Goal: Information Seeking & Learning: Learn about a topic

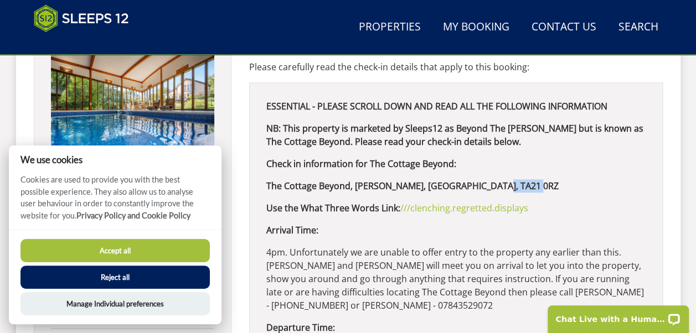
drag, startPoint x: 514, startPoint y: 184, endPoint x: 475, endPoint y: 191, distance: 38.9
click at [475, 191] on p "The Cottage Beyond, [PERSON_NAME], [GEOGRAPHIC_DATA], TA21 0RZ" at bounding box center [455, 185] width 379 height 13
drag, startPoint x: 475, startPoint y: 191, endPoint x: 583, endPoint y: 172, distance: 109.7
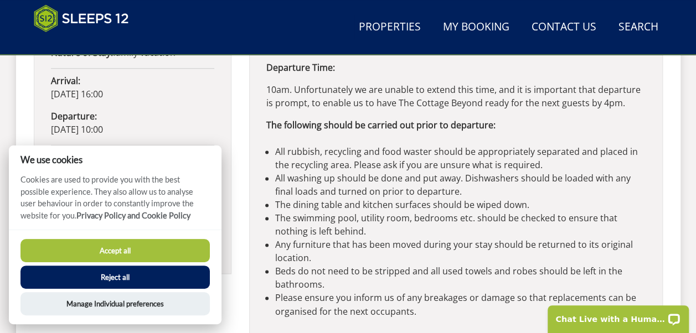
scroll to position [756, 0]
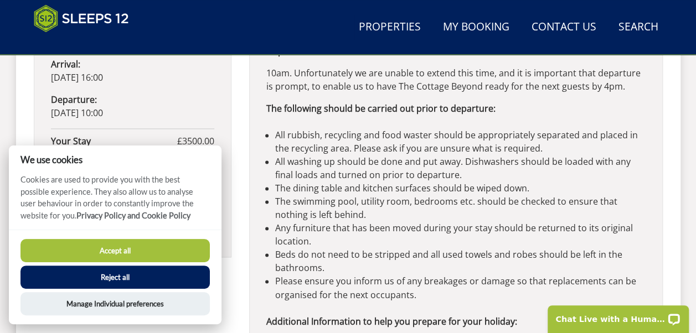
click at [111, 278] on button "Reject all" at bounding box center [114, 277] width 189 height 23
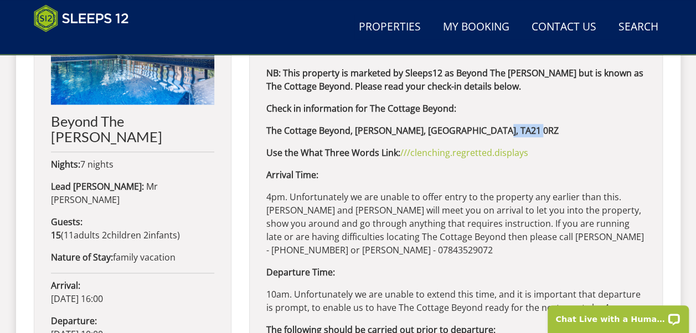
drag, startPoint x: 515, startPoint y: 128, endPoint x: 477, endPoint y: 136, distance: 39.1
click at [477, 136] on p "The Cottage Beyond, [PERSON_NAME], [GEOGRAPHIC_DATA], TA21 0RZ" at bounding box center [455, 130] width 379 height 13
copy strong "TA21 0RZ"
click at [461, 169] on p "Arrival Time:" at bounding box center [455, 174] width 379 height 13
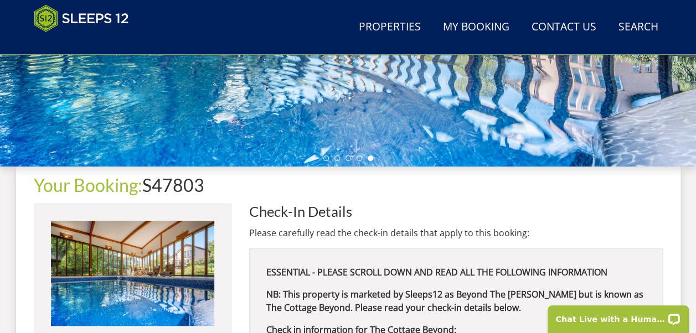
scroll to position [147, 0]
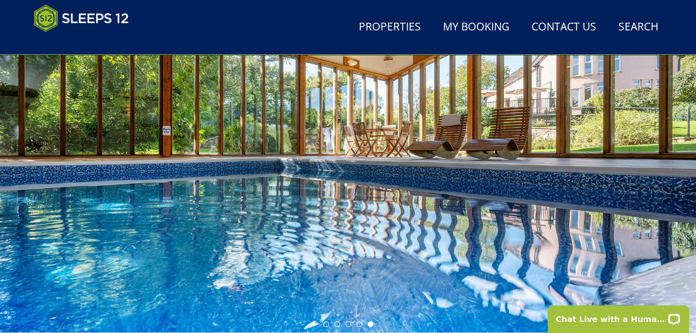
click at [456, 205] on div at bounding box center [348, 138] width 696 height 387
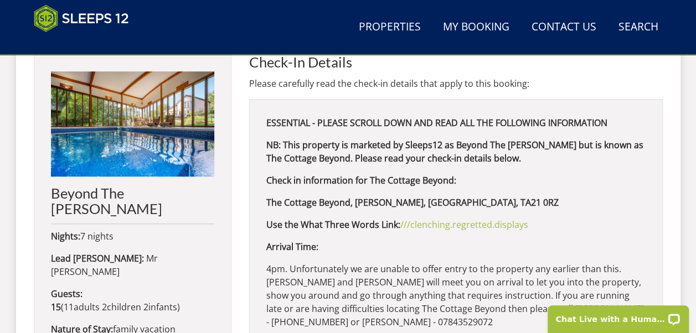
scroll to position [479, 0]
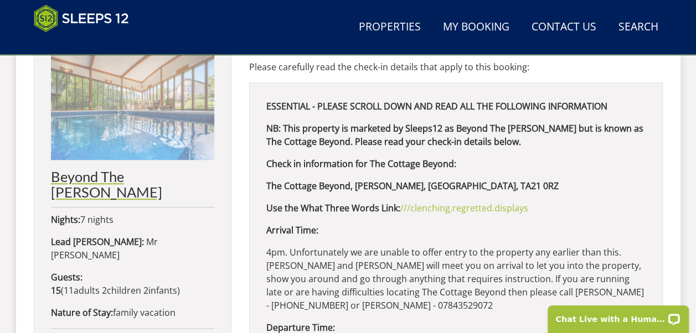
click at [116, 178] on h2 "Beyond The [PERSON_NAME]" at bounding box center [132, 184] width 163 height 31
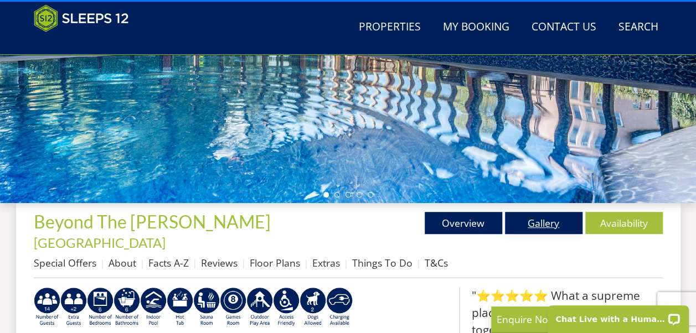
click at [539, 220] on link "Gallery" at bounding box center [543, 223] width 77 height 22
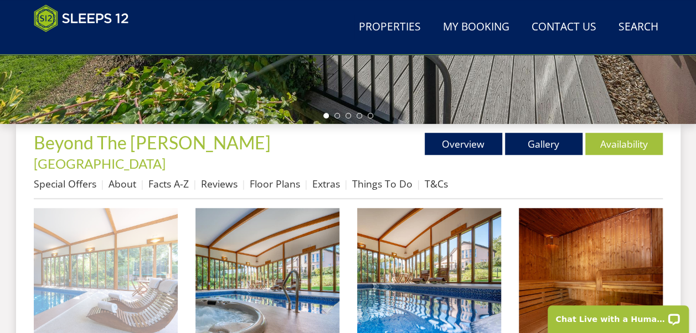
scroll to position [443, 0]
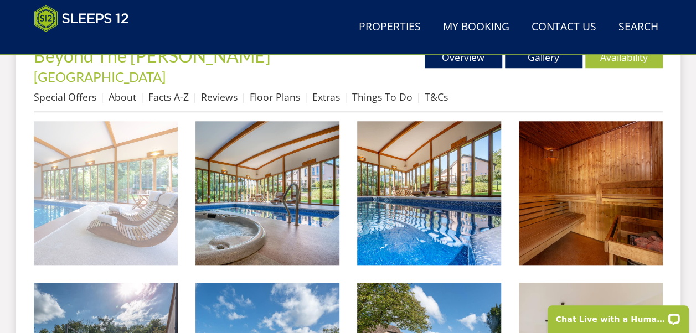
click at [83, 160] on img at bounding box center [106, 193] width 144 height 144
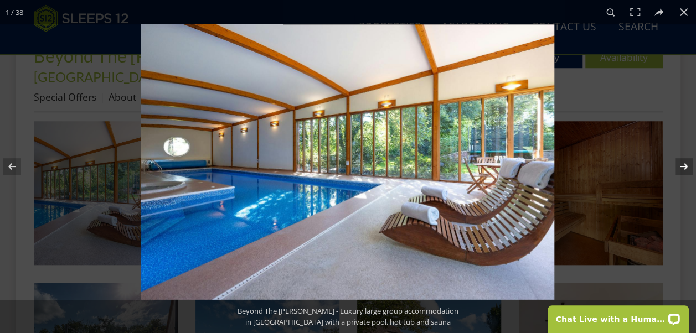
click at [686, 166] on button at bounding box center [676, 166] width 39 height 55
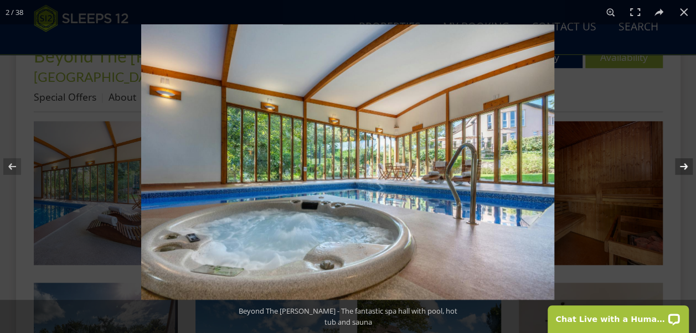
click at [686, 166] on button at bounding box center [676, 166] width 39 height 55
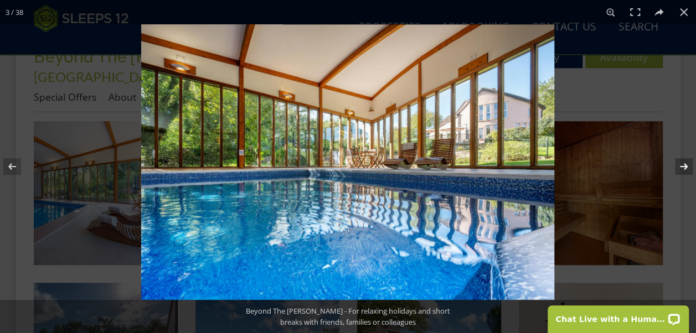
click at [686, 166] on button at bounding box center [676, 166] width 39 height 55
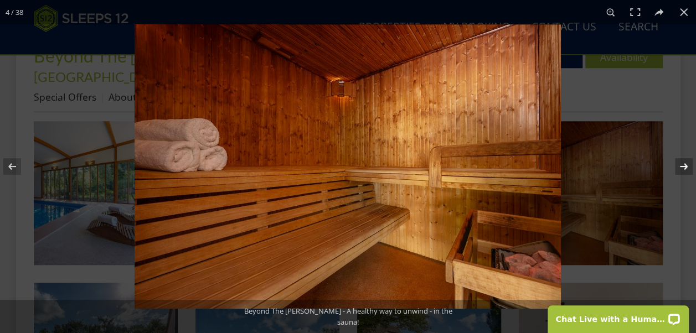
click at [686, 166] on button at bounding box center [676, 166] width 39 height 55
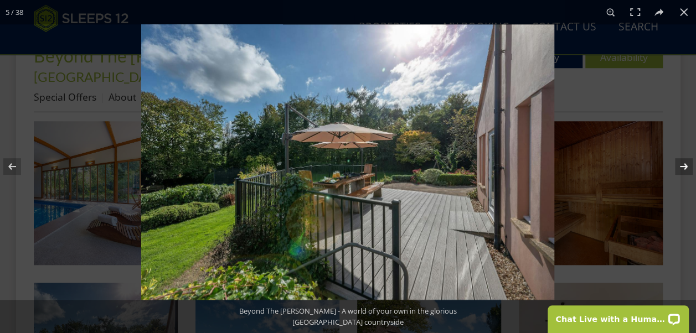
click at [686, 167] on button at bounding box center [676, 166] width 39 height 55
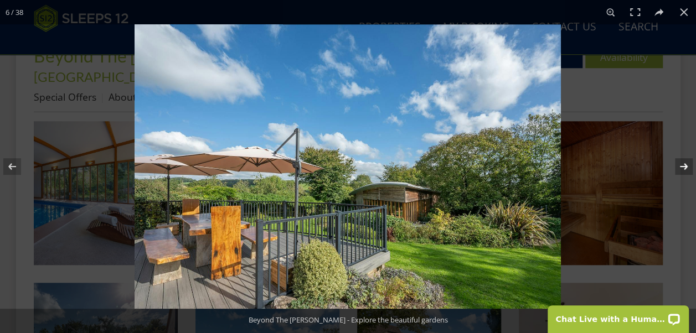
click at [686, 167] on button at bounding box center [676, 166] width 39 height 55
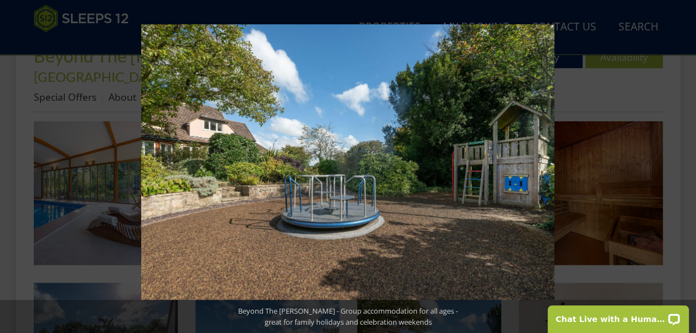
click at [686, 167] on button at bounding box center [676, 166] width 39 height 55
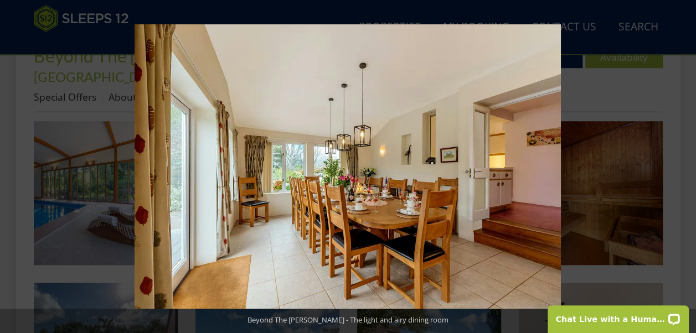
click at [686, 167] on button at bounding box center [676, 166] width 39 height 55
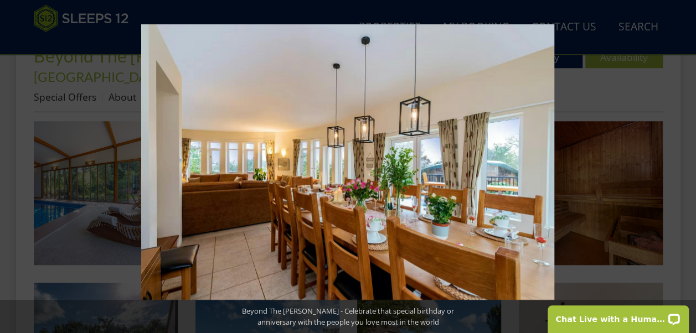
click at [686, 167] on button at bounding box center [676, 166] width 39 height 55
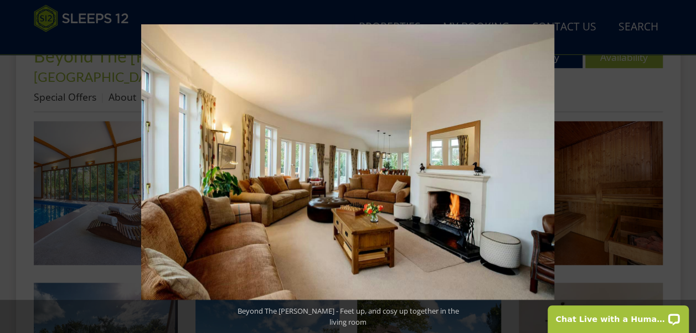
click at [686, 167] on button at bounding box center [676, 166] width 39 height 55
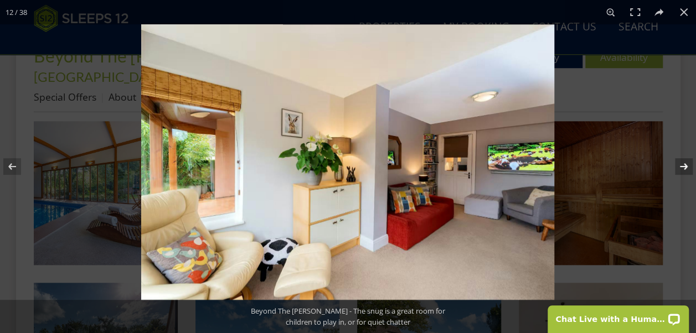
click at [686, 167] on button at bounding box center [676, 166] width 39 height 55
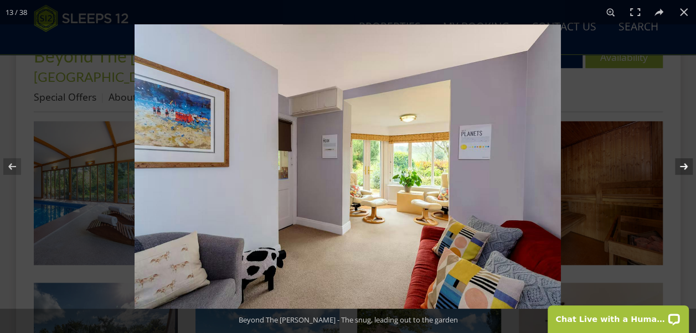
click at [686, 167] on button at bounding box center [676, 166] width 39 height 55
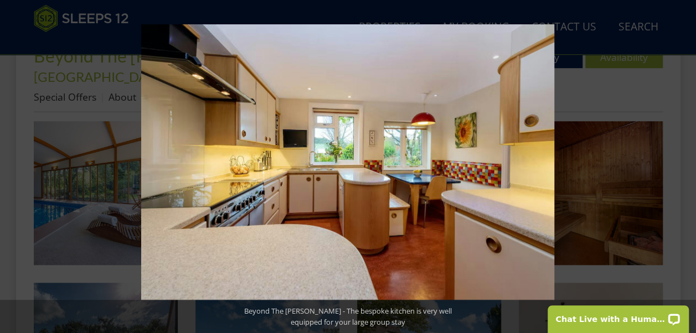
click at [686, 167] on button at bounding box center [676, 166] width 39 height 55
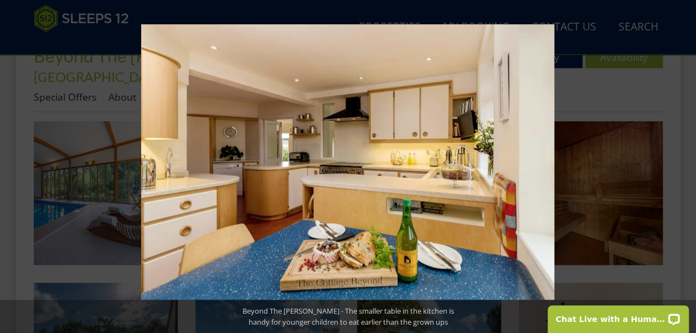
click at [686, 167] on button at bounding box center [676, 166] width 39 height 55
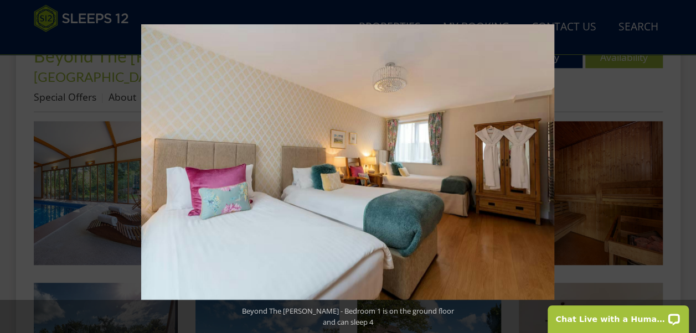
click at [686, 167] on button at bounding box center [676, 166] width 39 height 55
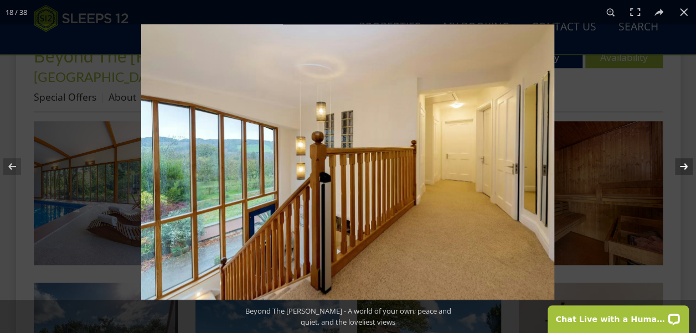
click at [683, 163] on button at bounding box center [676, 166] width 39 height 55
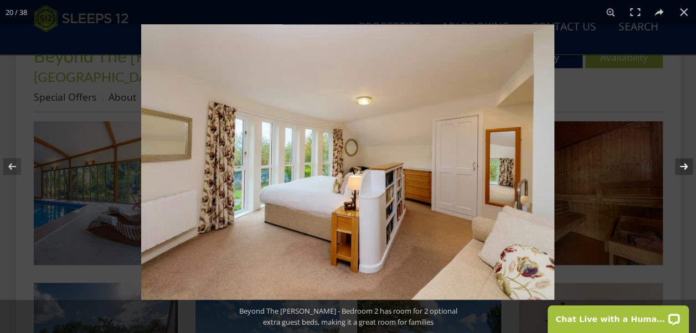
click at [683, 163] on button at bounding box center [676, 166] width 39 height 55
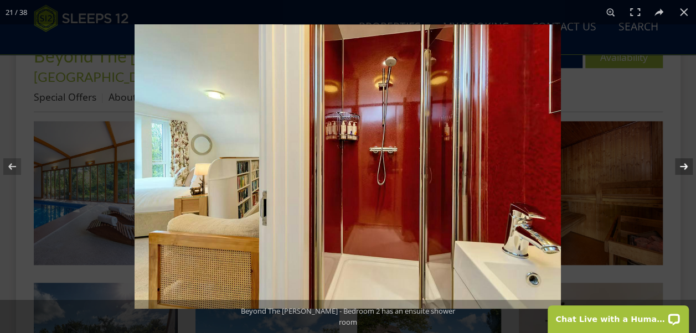
click at [683, 163] on button at bounding box center [676, 166] width 39 height 55
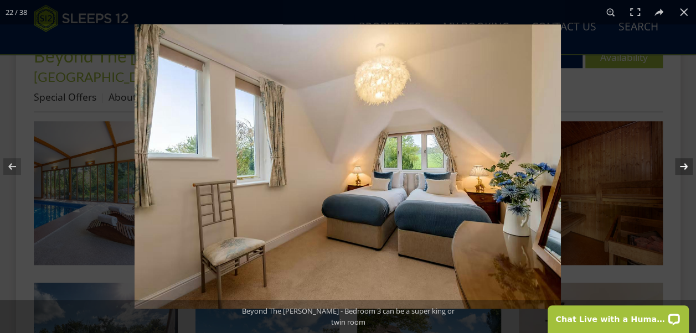
click at [683, 163] on button at bounding box center [676, 166] width 39 height 55
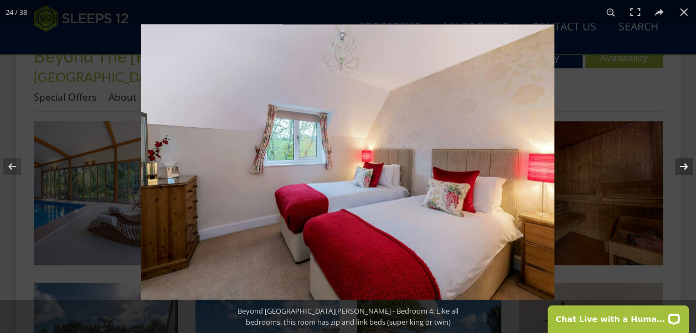
click at [683, 163] on button at bounding box center [676, 166] width 39 height 55
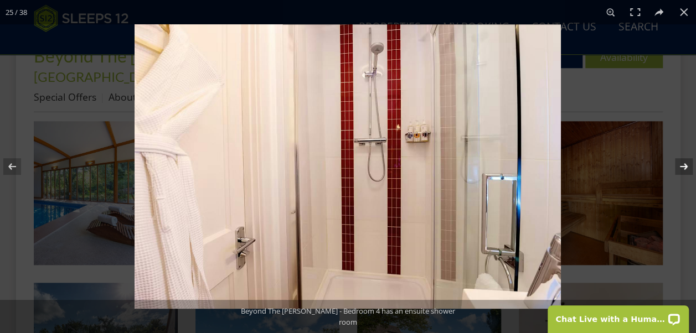
click at [691, 171] on button at bounding box center [676, 166] width 39 height 55
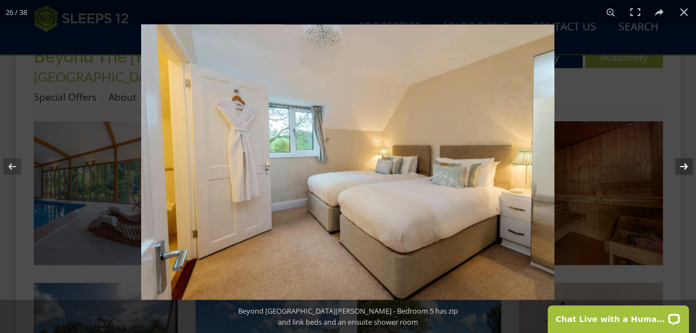
click at [691, 170] on button at bounding box center [676, 166] width 39 height 55
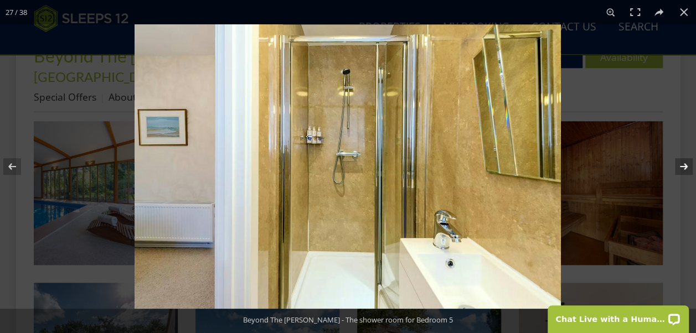
click at [691, 170] on button at bounding box center [676, 166] width 39 height 55
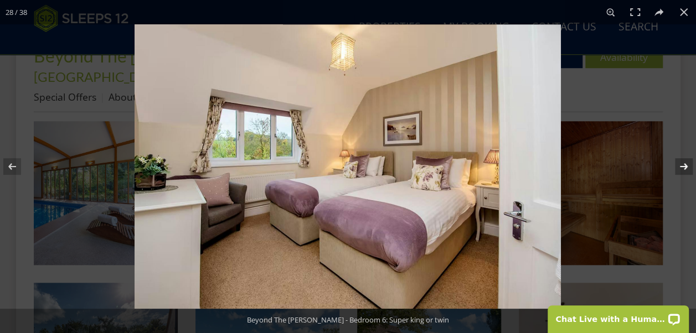
click at [691, 170] on button at bounding box center [676, 166] width 39 height 55
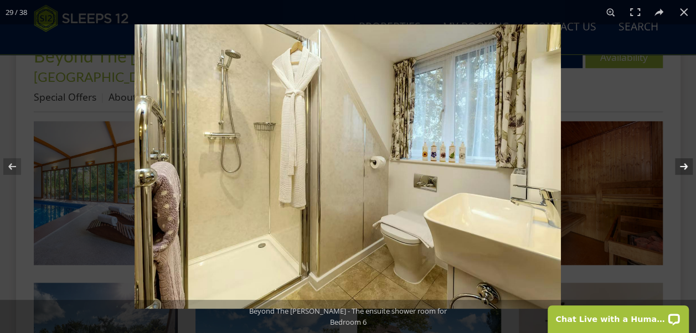
click at [691, 170] on button at bounding box center [676, 166] width 39 height 55
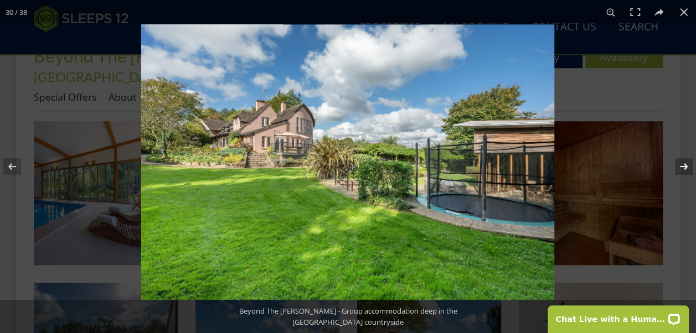
click at [691, 170] on button at bounding box center [676, 166] width 39 height 55
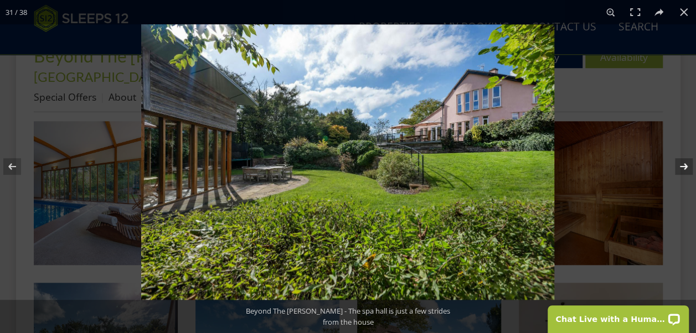
click at [691, 170] on button at bounding box center [676, 166] width 39 height 55
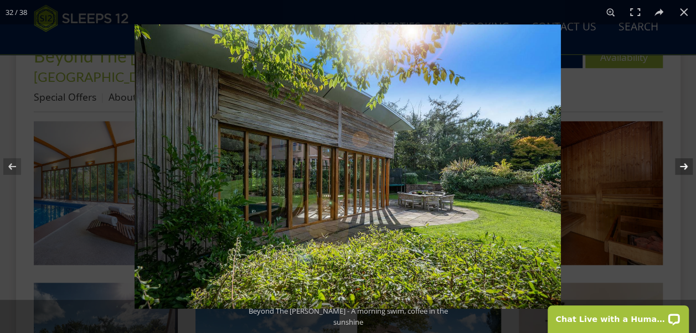
click at [691, 170] on button at bounding box center [676, 166] width 39 height 55
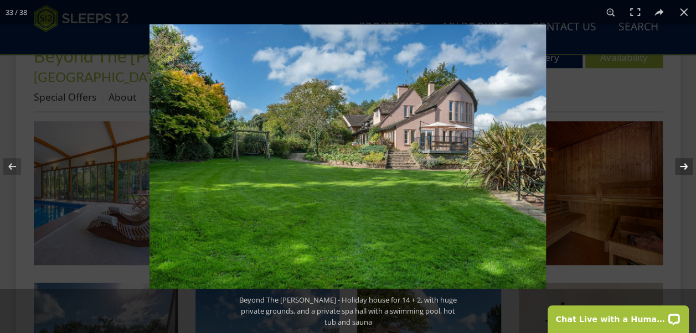
click at [691, 170] on button at bounding box center [676, 166] width 39 height 55
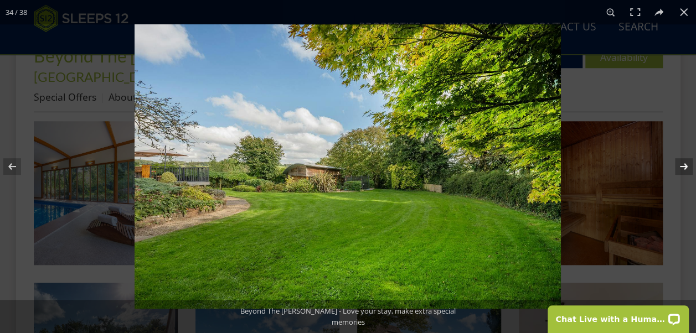
click at [691, 170] on button at bounding box center [676, 166] width 39 height 55
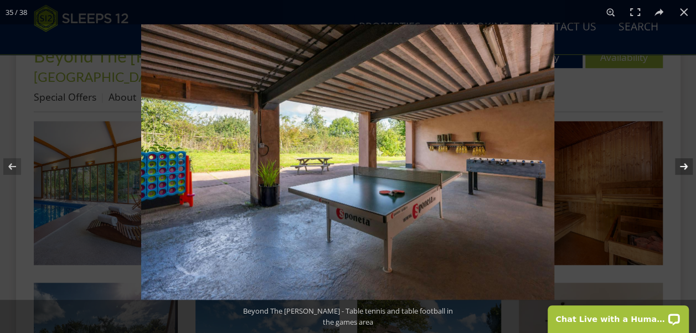
click at [691, 170] on button at bounding box center [676, 166] width 39 height 55
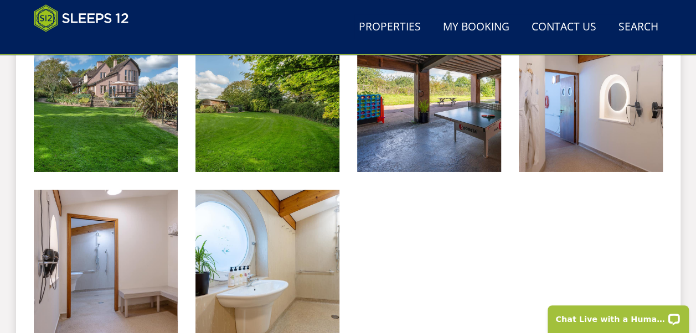
scroll to position [1882, 0]
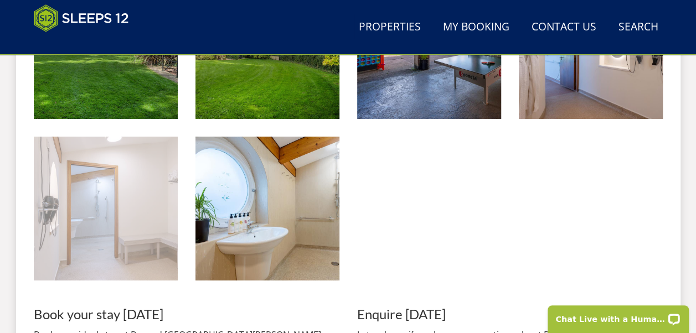
click at [155, 182] on img at bounding box center [106, 209] width 144 height 144
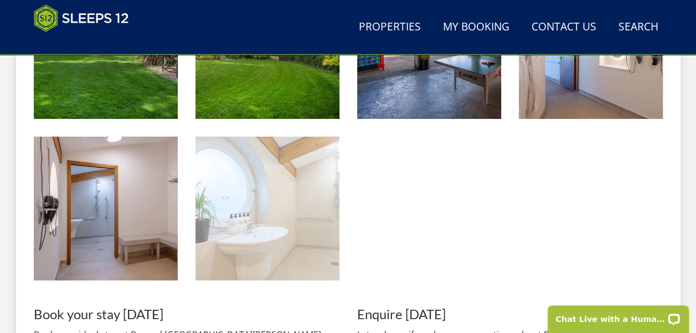
click at [282, 197] on img at bounding box center [267, 209] width 144 height 144
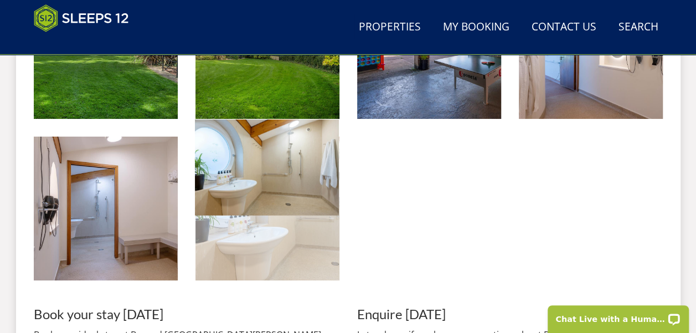
click at [282, 197] on img at bounding box center [267, 168] width 144 height 96
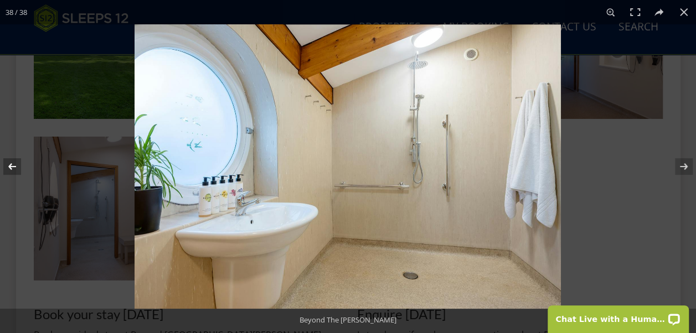
click at [11, 166] on button at bounding box center [19, 166] width 39 height 55
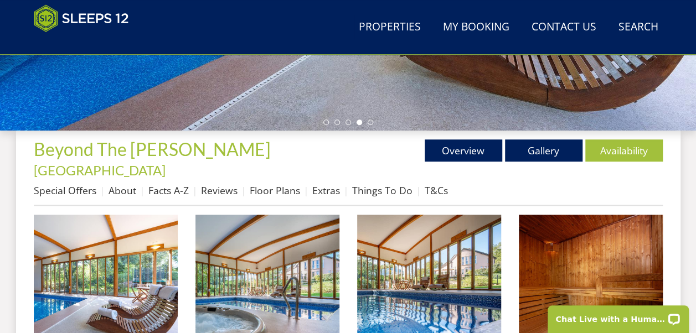
scroll to position [277, 0]
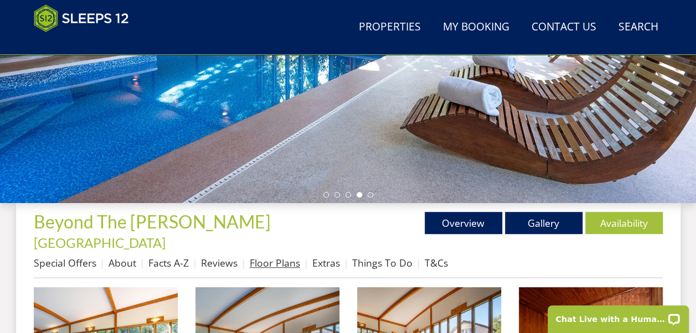
click at [273, 256] on link "Floor Plans" at bounding box center [275, 262] width 50 height 13
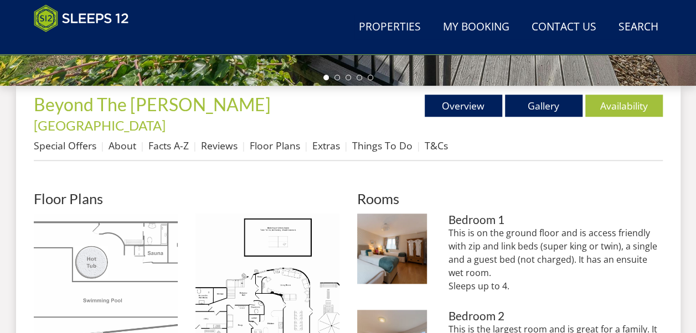
scroll to position [443, 0]
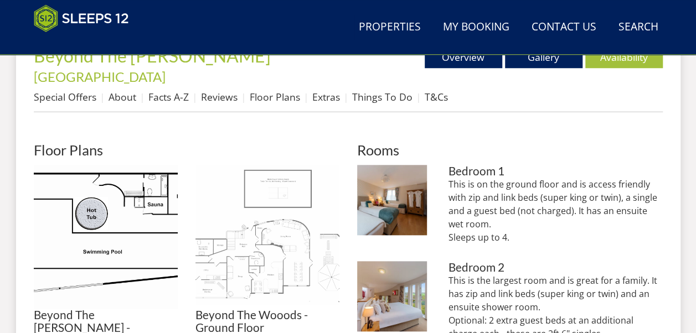
click at [236, 236] on img at bounding box center [267, 237] width 144 height 144
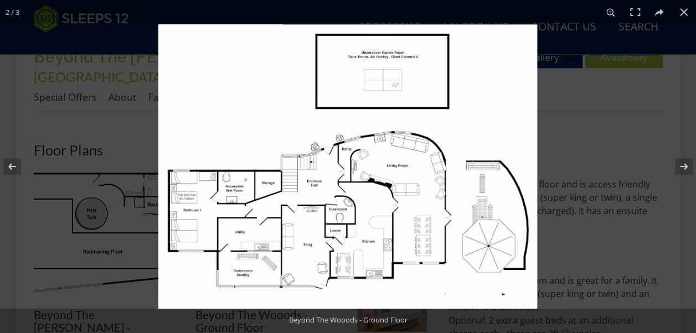
click at [303, 209] on img at bounding box center [347, 166] width 379 height 285
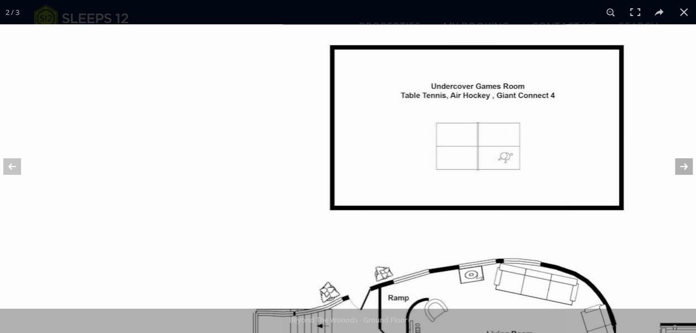
click at [685, 162] on button at bounding box center [676, 166] width 39 height 55
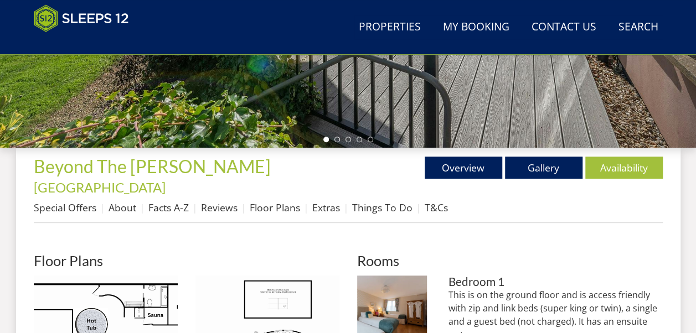
scroll to position [387, 0]
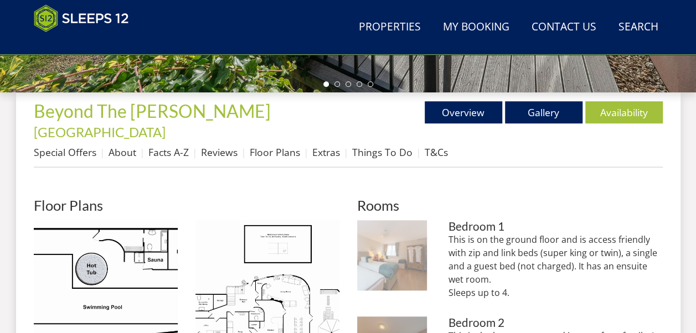
click at [411, 231] on img at bounding box center [392, 255] width 70 height 70
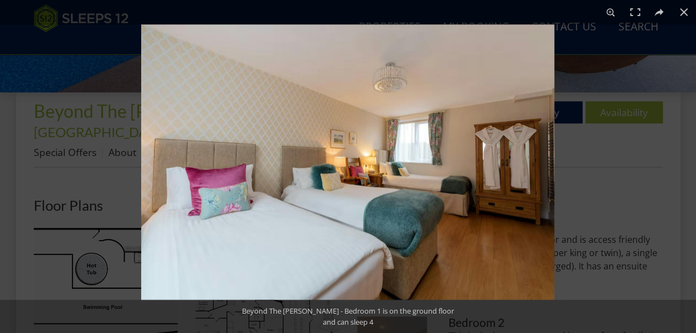
click at [296, 175] on img at bounding box center [347, 162] width 413 height 276
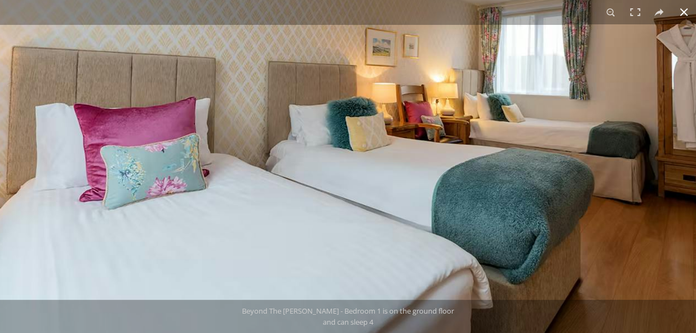
click at [688, 11] on button at bounding box center [683, 12] width 24 height 24
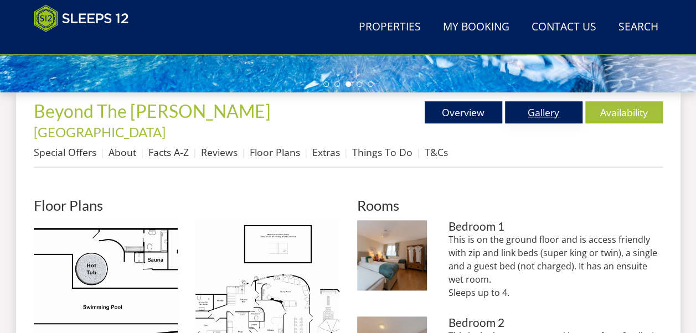
click at [551, 110] on link "Gallery" at bounding box center [543, 112] width 77 height 22
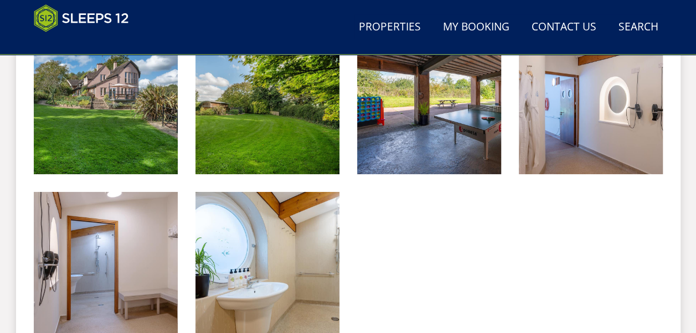
scroll to position [1882, 0]
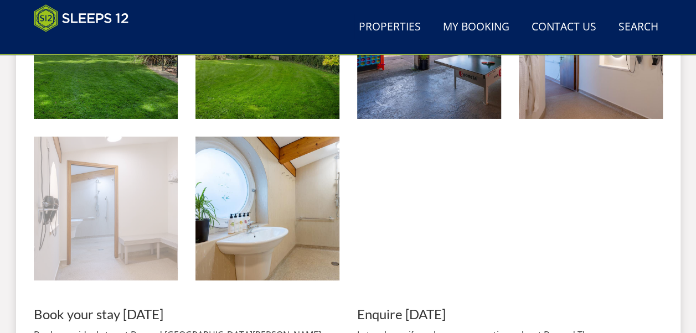
click at [108, 226] on img at bounding box center [106, 209] width 144 height 144
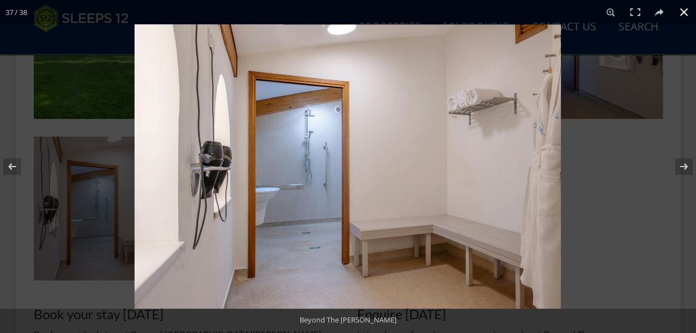
click at [685, 15] on button at bounding box center [683, 12] width 24 height 24
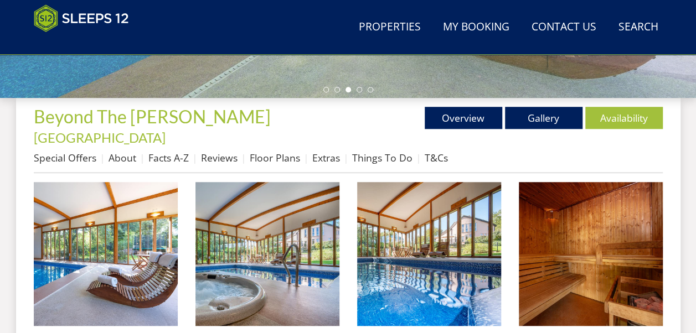
scroll to position [332, 0]
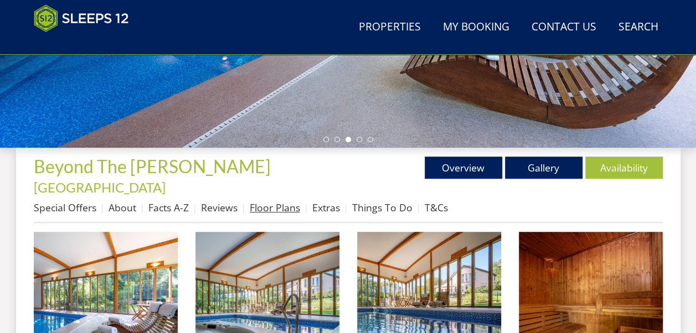
click at [286, 201] on link "Floor Plans" at bounding box center [275, 207] width 50 height 13
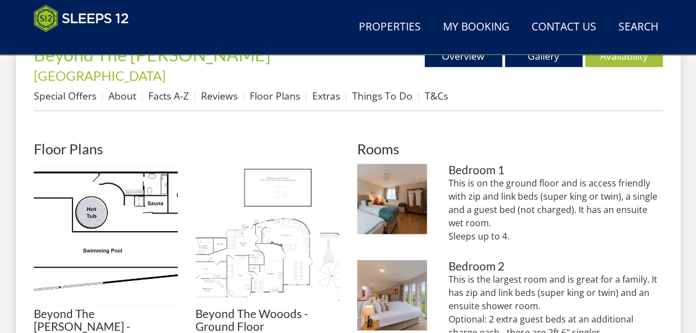
scroll to position [498, 0]
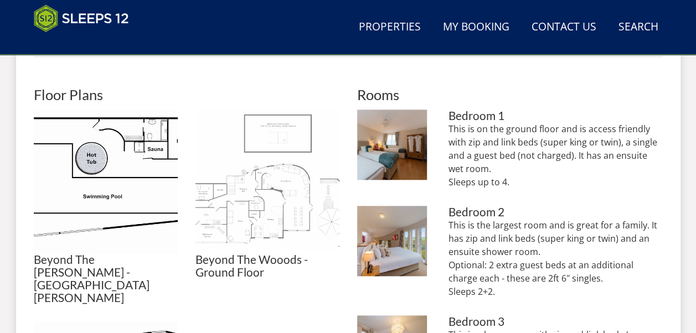
click at [254, 186] on img at bounding box center [267, 182] width 144 height 144
click at [254, 186] on img at bounding box center [267, 146] width 144 height 108
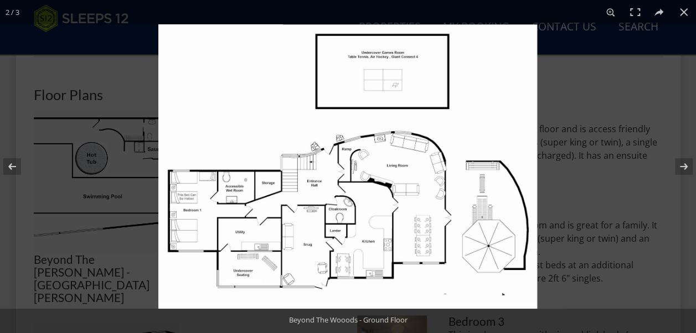
click at [179, 189] on img at bounding box center [347, 166] width 379 height 285
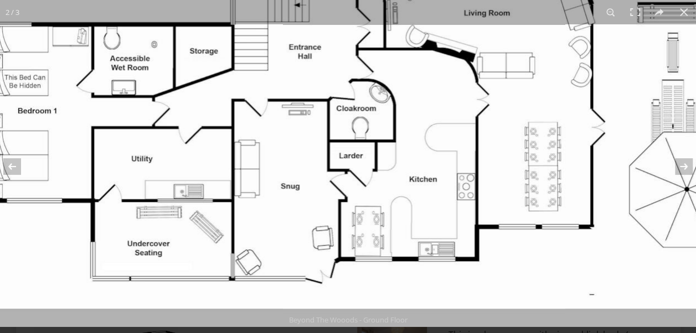
drag, startPoint x: 490, startPoint y: 251, endPoint x: 424, endPoint y: 103, distance: 162.0
click at [424, 103] on img at bounding box center [378, 15] width 830 height 624
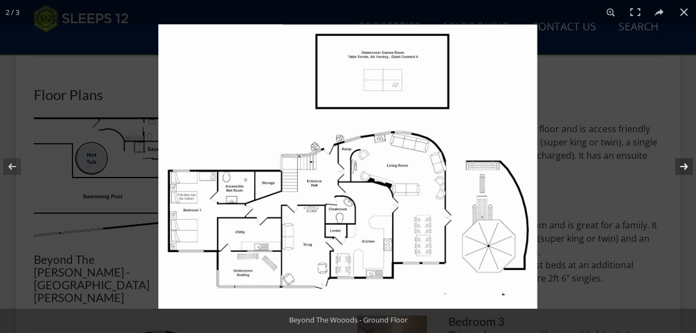
click at [687, 170] on button at bounding box center [676, 166] width 39 height 55
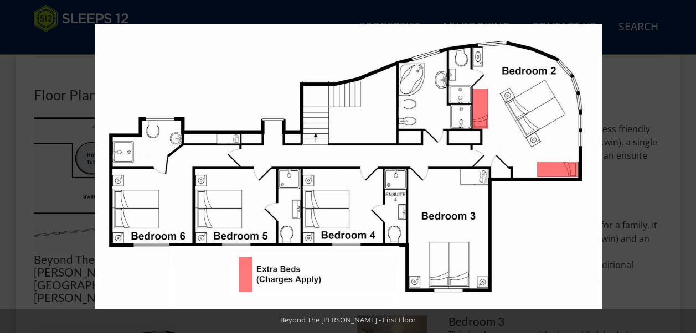
click at [568, 221] on img at bounding box center [348, 166] width 507 height 285
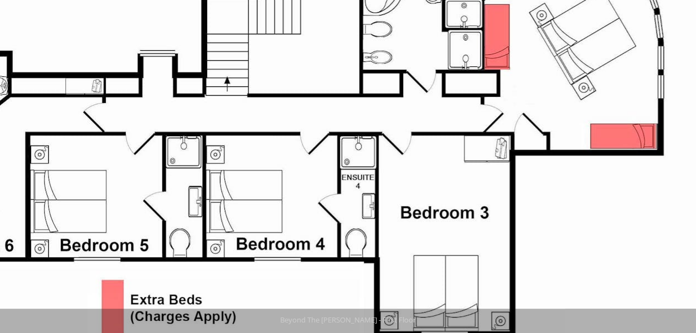
click at [568, 221] on img at bounding box center [280, 132] width 830 height 466
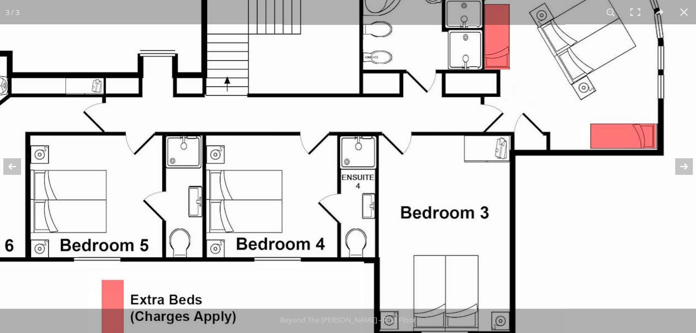
click at [583, 210] on img at bounding box center [280, 132] width 830 height 466
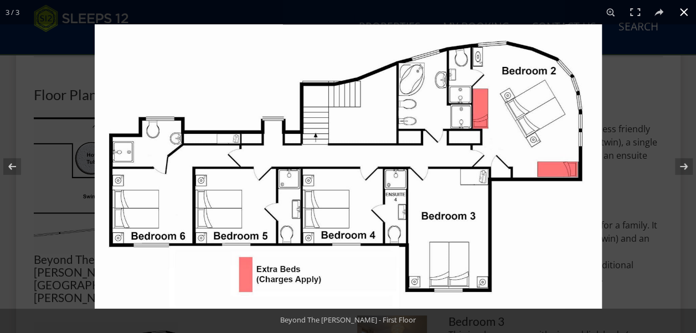
click at [684, 9] on button at bounding box center [683, 12] width 24 height 24
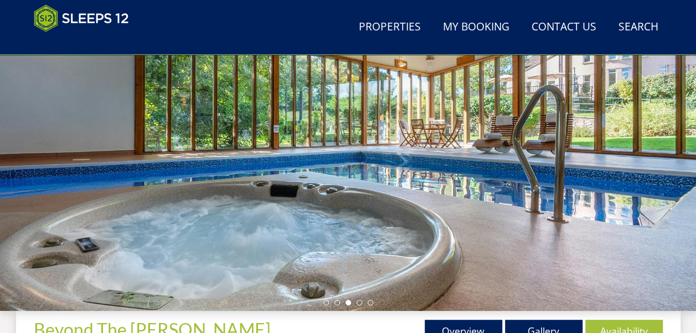
scroll to position [111, 0]
